Goal: Information Seeking & Learning: Learn about a topic

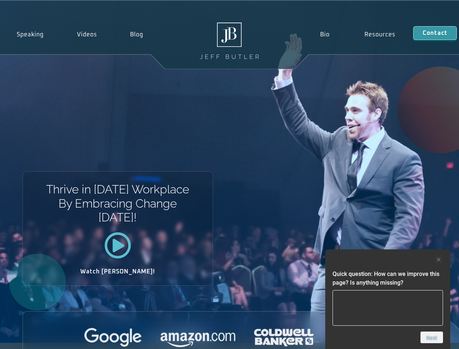
click at [229, 175] on div "Thrive in [DATE] Workplace By Embracing Change [DATE]! Watch [PERSON_NAME]!" at bounding box center [229, 172] width 459 height 342
click at [388, 260] on div at bounding box center [388, 259] width 111 height 9
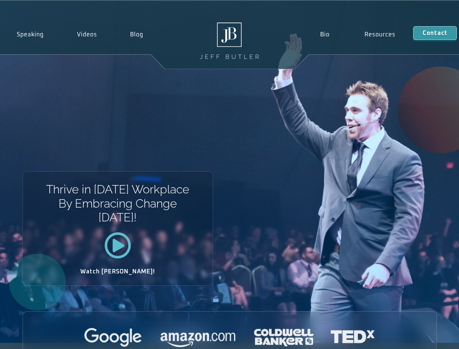
click at [432, 338] on div at bounding box center [230, 338] width 414 height 20
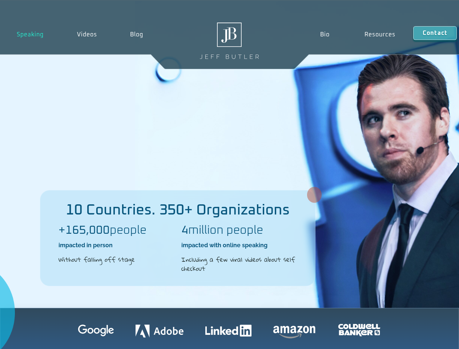
click at [229, 175] on div "10 Countries. 350+ Organizations +165,000 people impacted in person Without fal…" at bounding box center [229, 154] width 459 height 307
